Goal: Check status: Check status

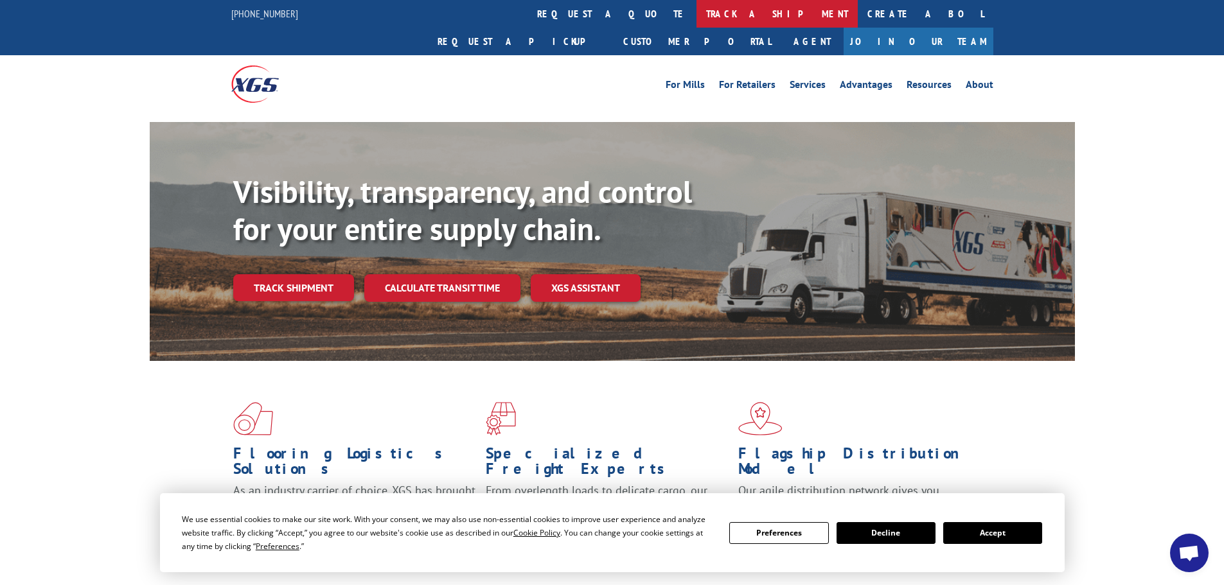
click at [697, 11] on link "track a shipment" at bounding box center [777, 14] width 161 height 28
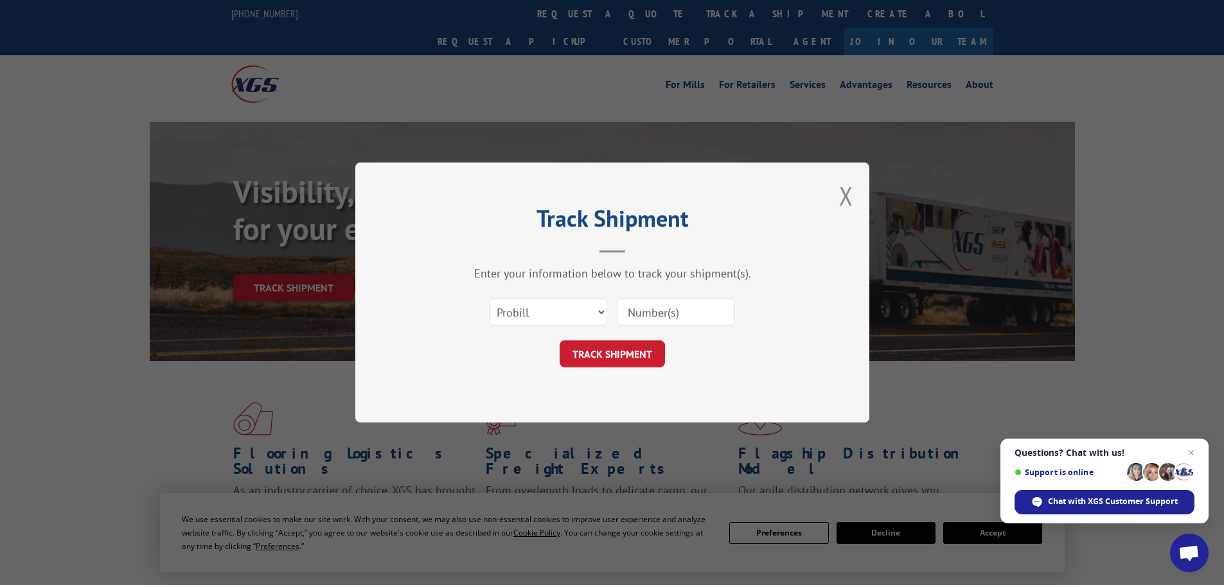
click at [638, 312] on input at bounding box center [676, 312] width 118 height 27
paste input "17624424"
type input "17624424"
click at [615, 352] on button "TRACK SHIPMENT" at bounding box center [612, 354] width 105 height 27
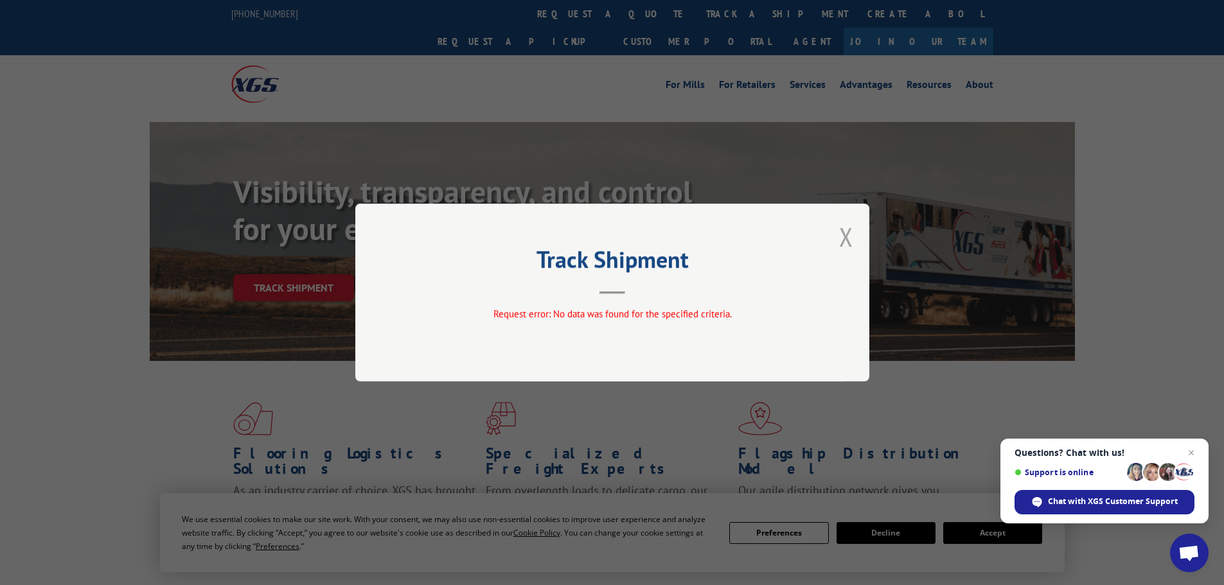
click at [848, 235] on button "Close modal" at bounding box center [846, 237] width 14 height 34
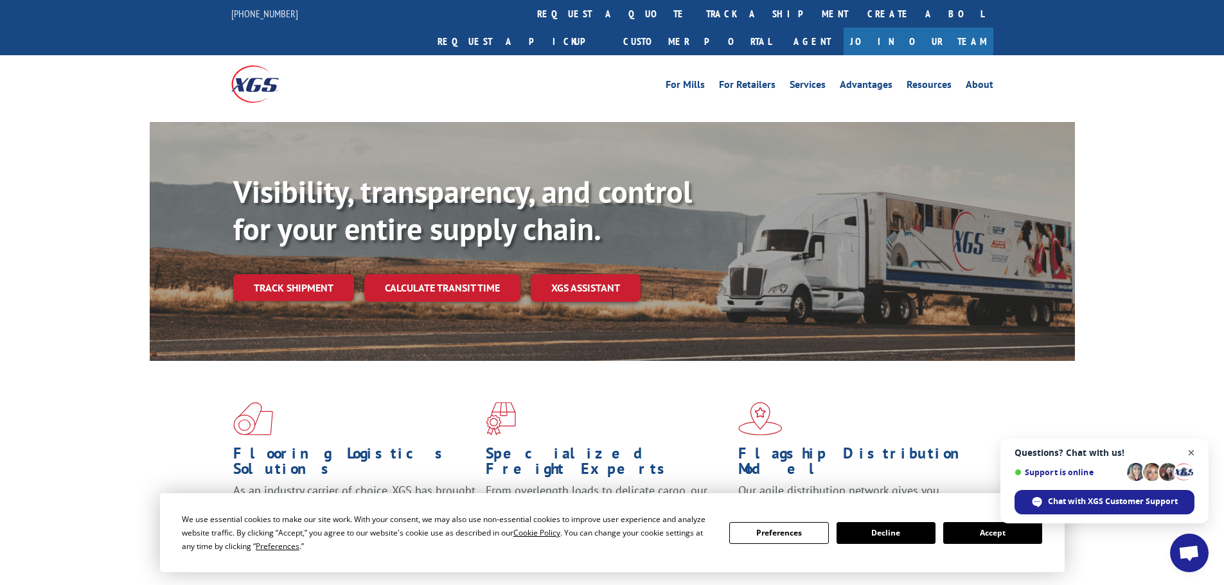
click at [1191, 452] on span "Close chat" at bounding box center [1192, 453] width 16 height 16
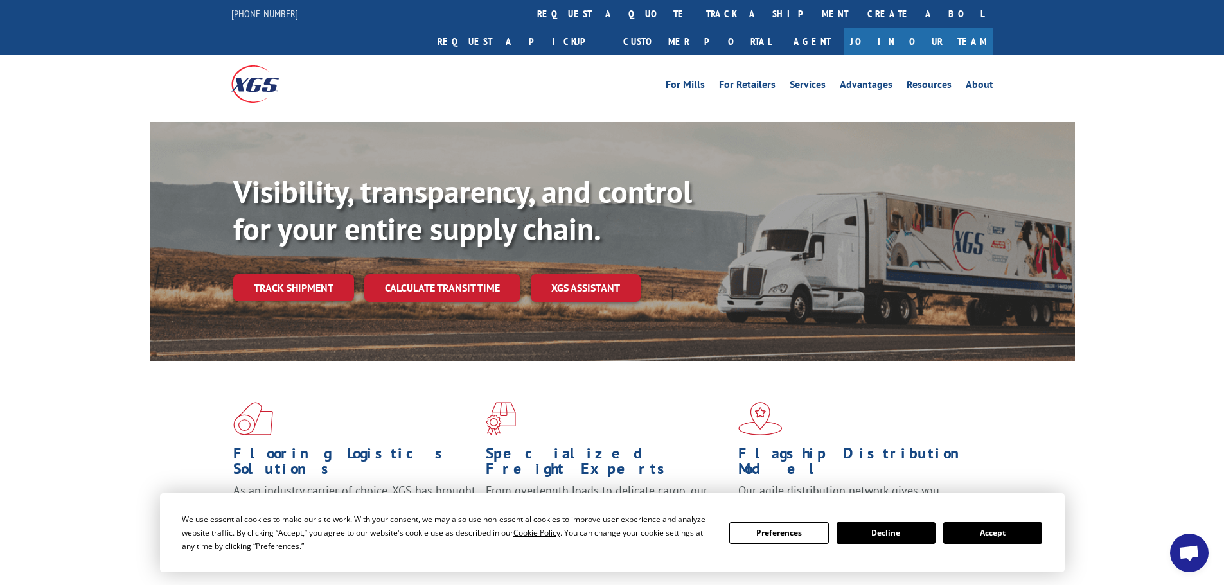
click at [697, 12] on link "track a shipment" at bounding box center [777, 14] width 161 height 28
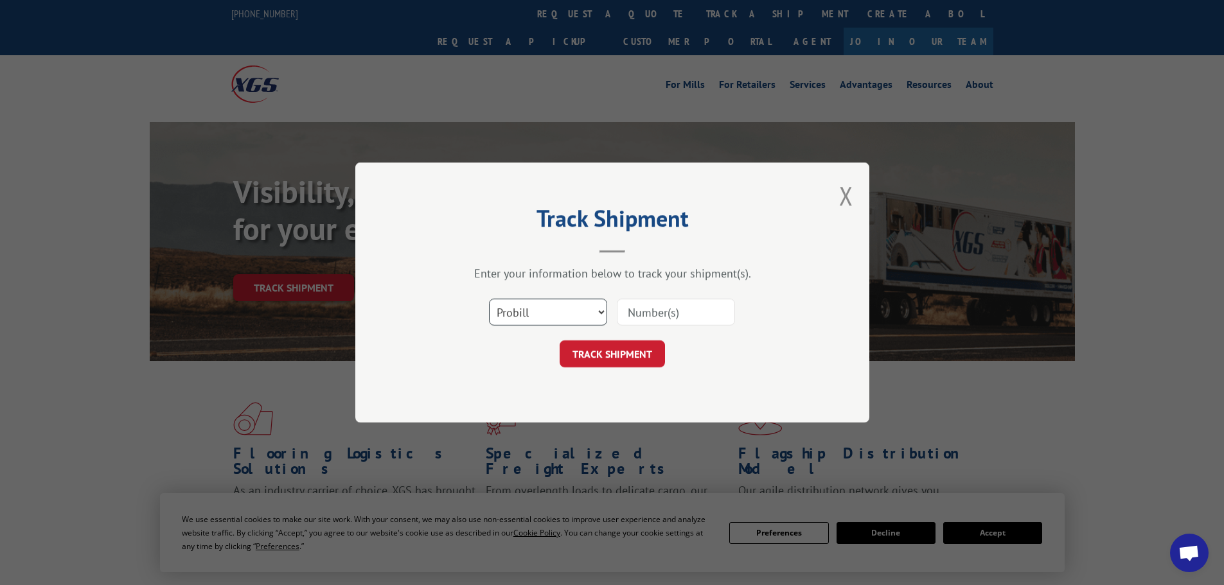
click at [528, 311] on select "Select category... Probill BOL PO" at bounding box center [548, 312] width 118 height 27
select select "po"
click at [489, 299] on select "Select category... Probill BOL PO" at bounding box center [548, 312] width 118 height 27
click at [638, 314] on input at bounding box center [676, 312] width 118 height 27
paste input "17537886"
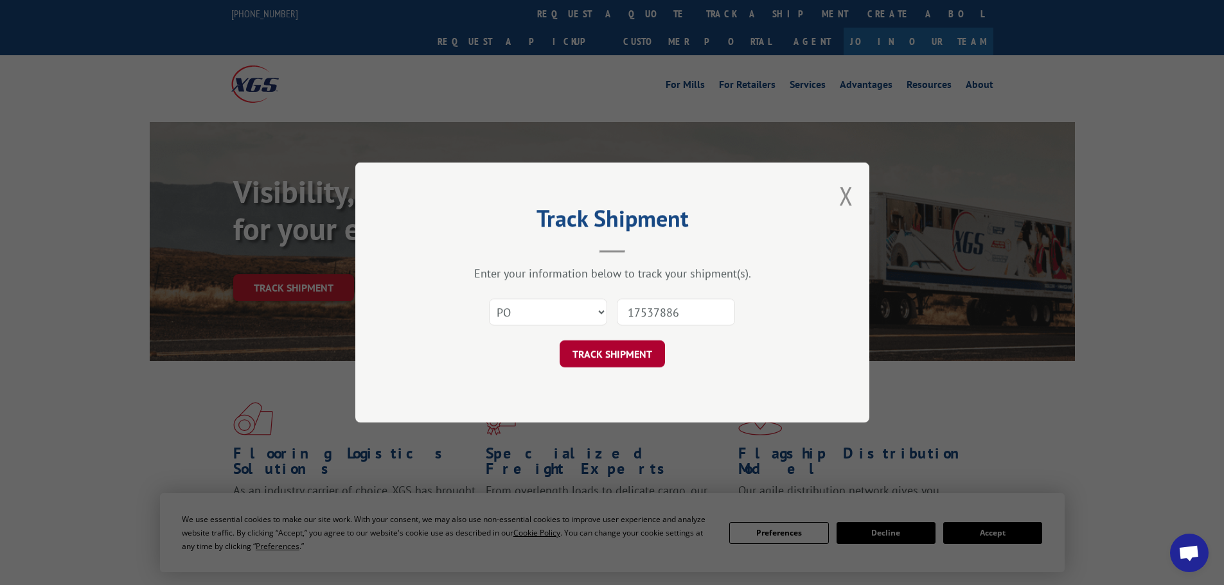
type input "17537886"
click at [611, 350] on button "TRACK SHIPMENT" at bounding box center [612, 354] width 105 height 27
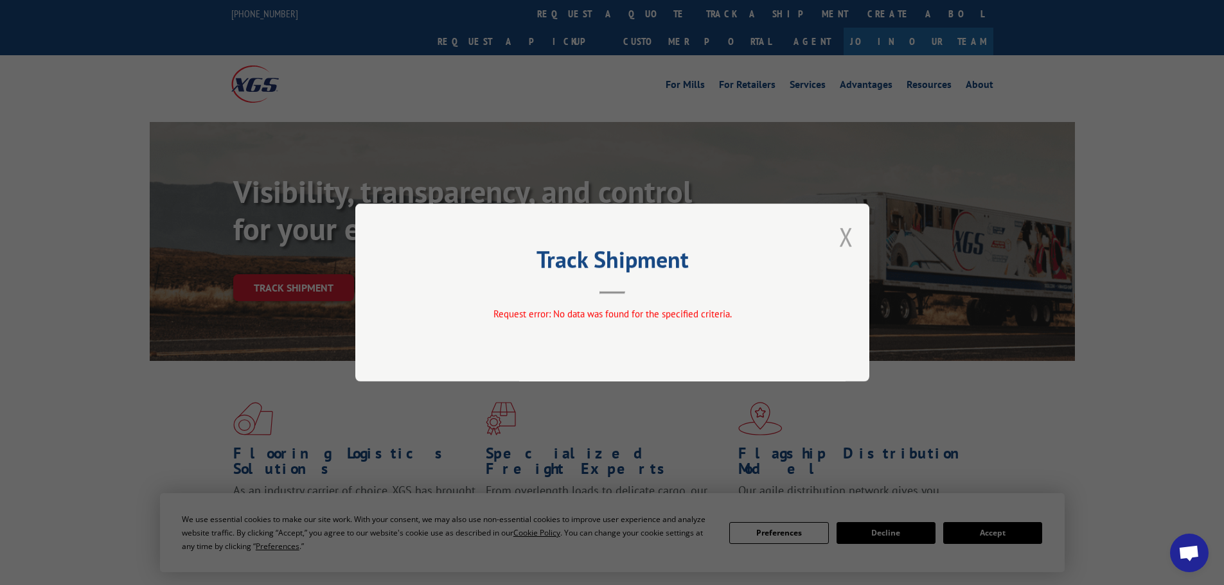
click at [849, 231] on button "Close modal" at bounding box center [846, 237] width 14 height 34
